Goal: Task Accomplishment & Management: Manage account settings

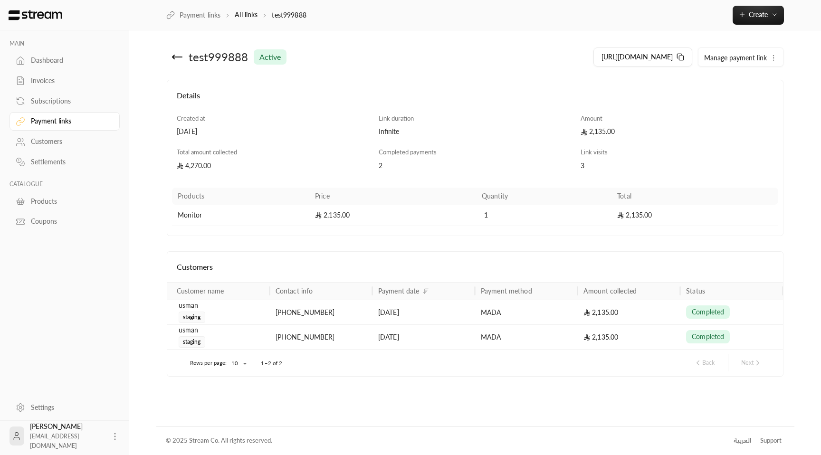
click at [57, 143] on div "Customers" at bounding box center [69, 142] width 77 height 10
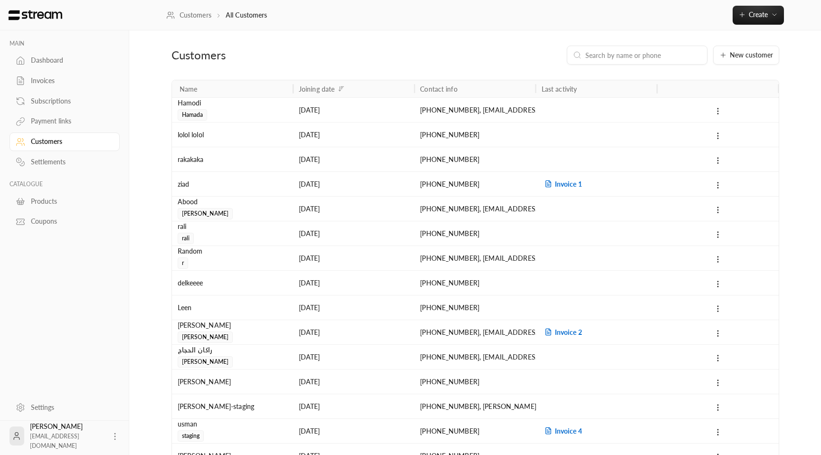
click at [642, 52] on input at bounding box center [643, 55] width 116 height 10
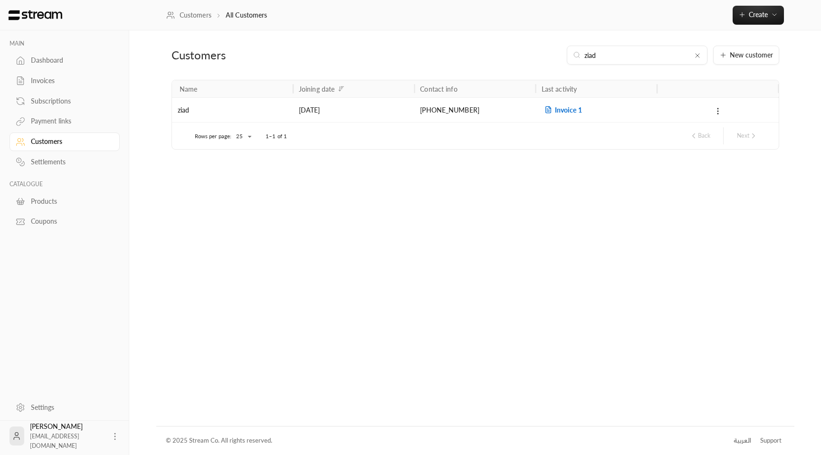
type input "ziad"
click at [419, 114] on div "+966569088179" at bounding box center [474, 109] width 121 height 25
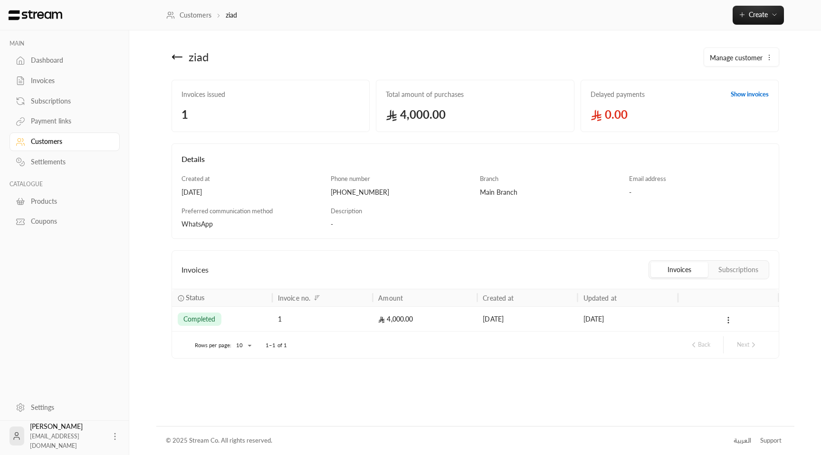
click at [46, 79] on div "Invoices" at bounding box center [69, 81] width 77 height 10
